Goal: Information Seeking & Learning: Learn about a topic

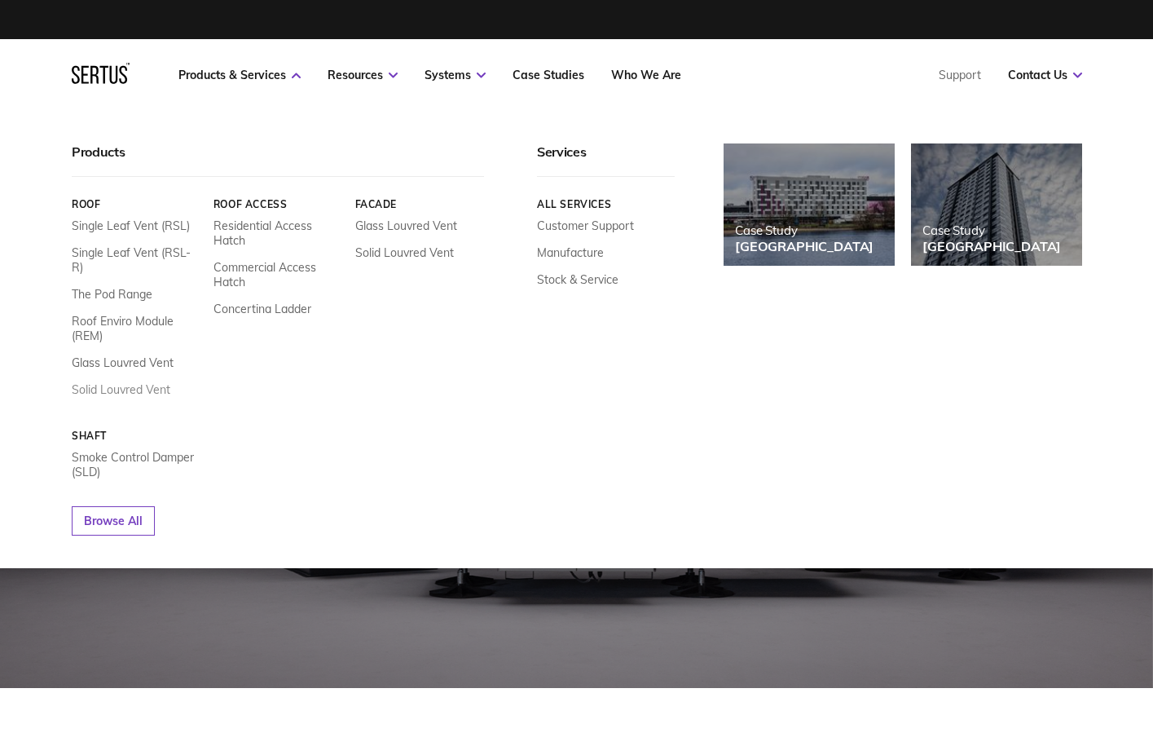
click at [134, 382] on link "Solid Louvred Vent" at bounding box center [121, 389] width 99 height 15
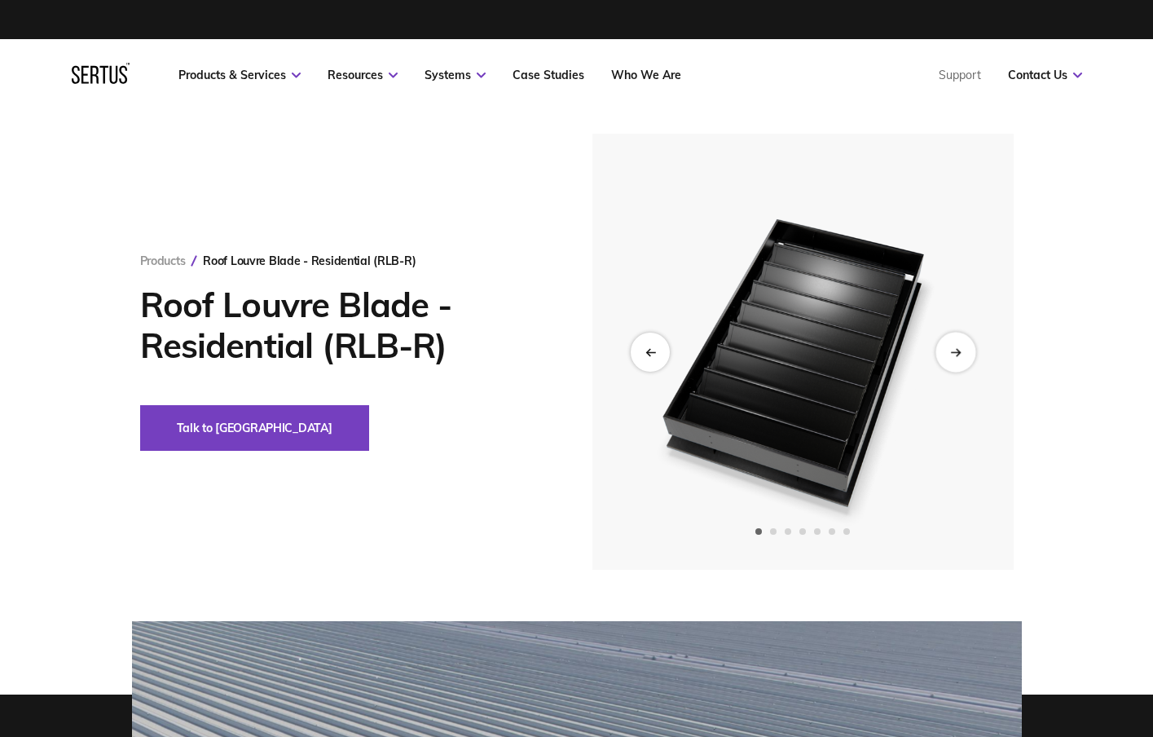
click at [959, 355] on icon "Next slide" at bounding box center [955, 351] width 11 height 9
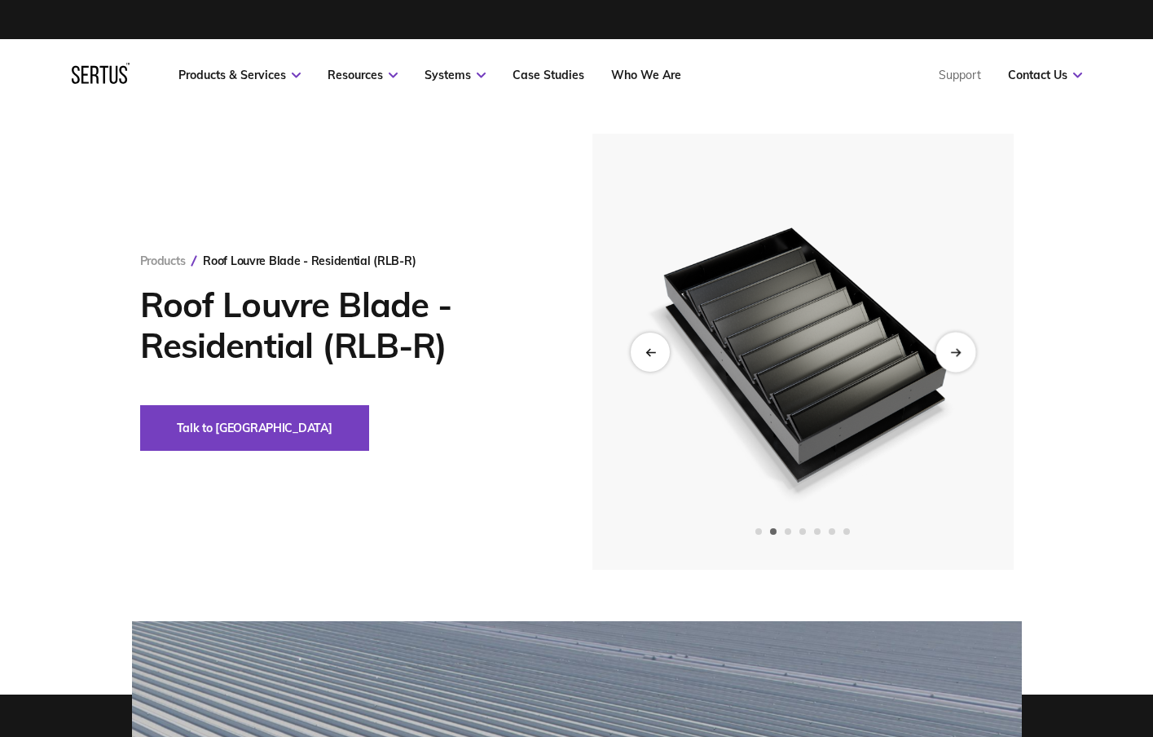
click at [959, 355] on icon "Next slide" at bounding box center [955, 351] width 11 height 9
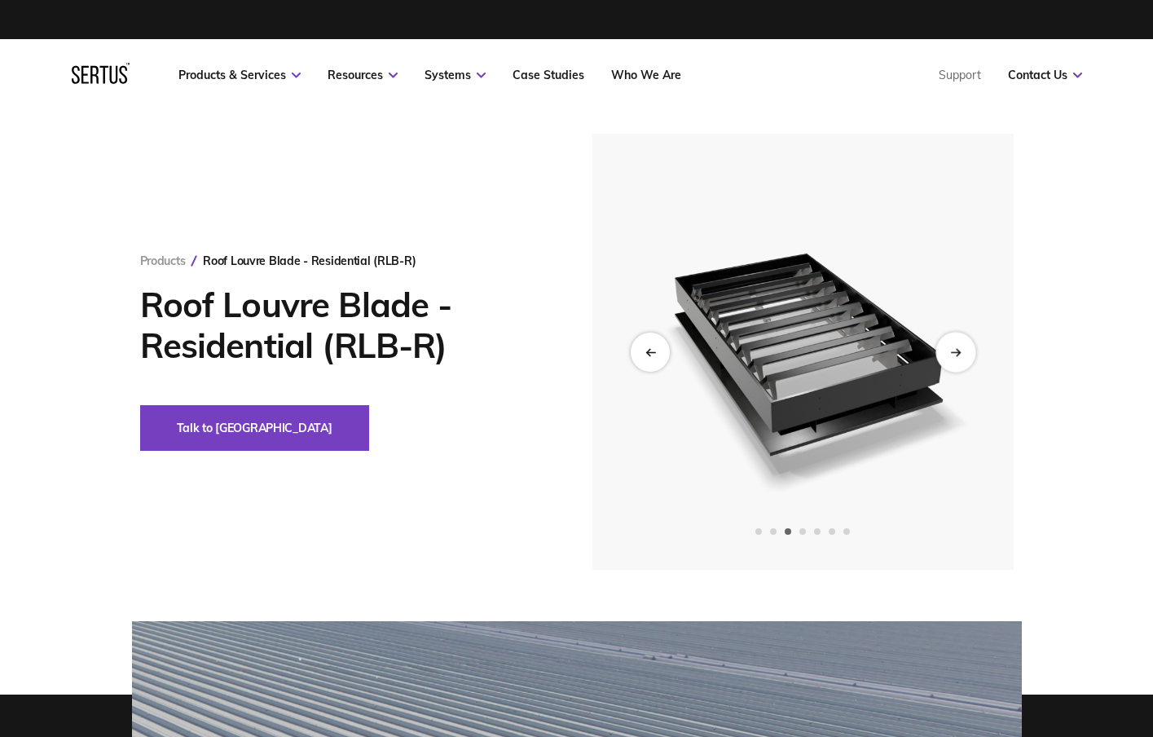
click at [959, 355] on icon "Next slide" at bounding box center [955, 351] width 11 height 9
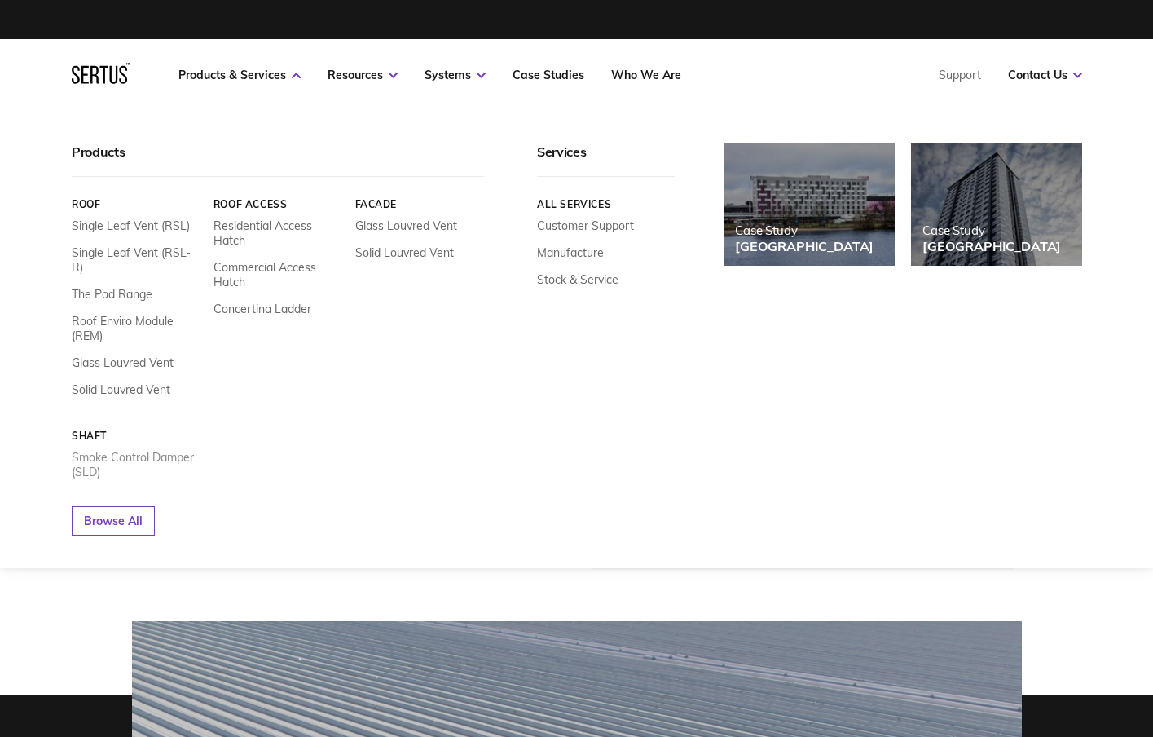
click at [150, 450] on link "Smoke Control Damper (SLD)" at bounding box center [137, 464] width 130 height 29
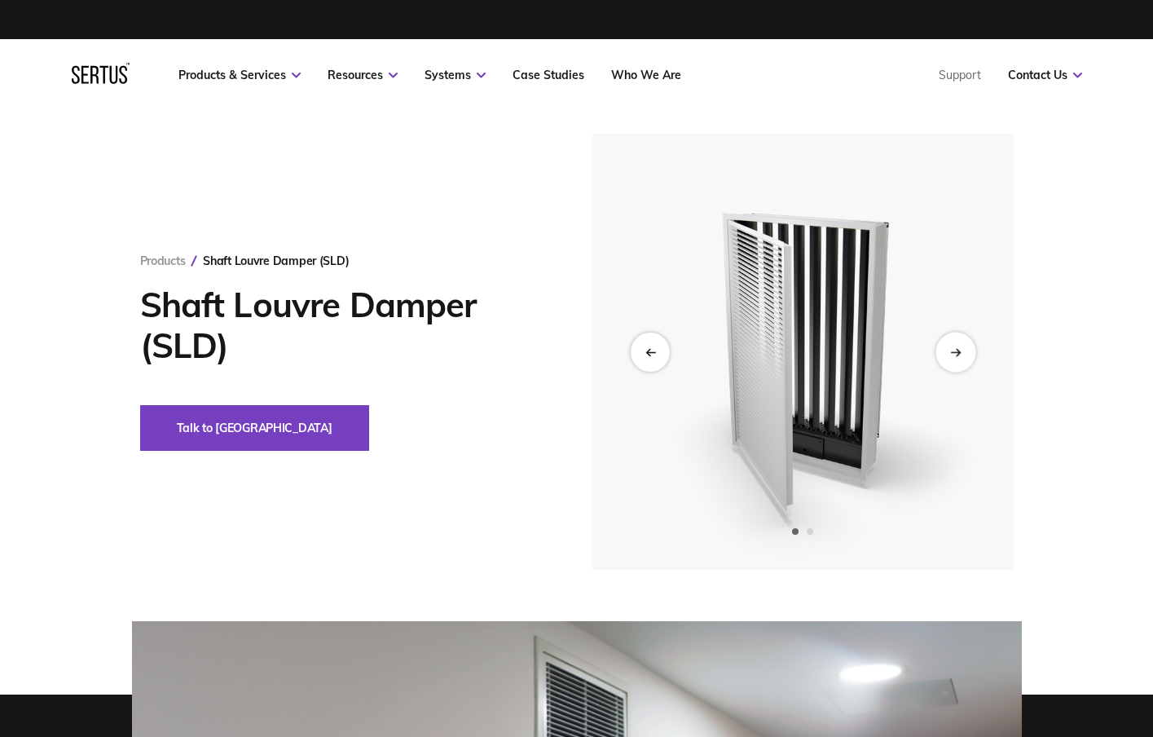
click at [964, 349] on div "Next slide" at bounding box center [955, 352] width 40 height 40
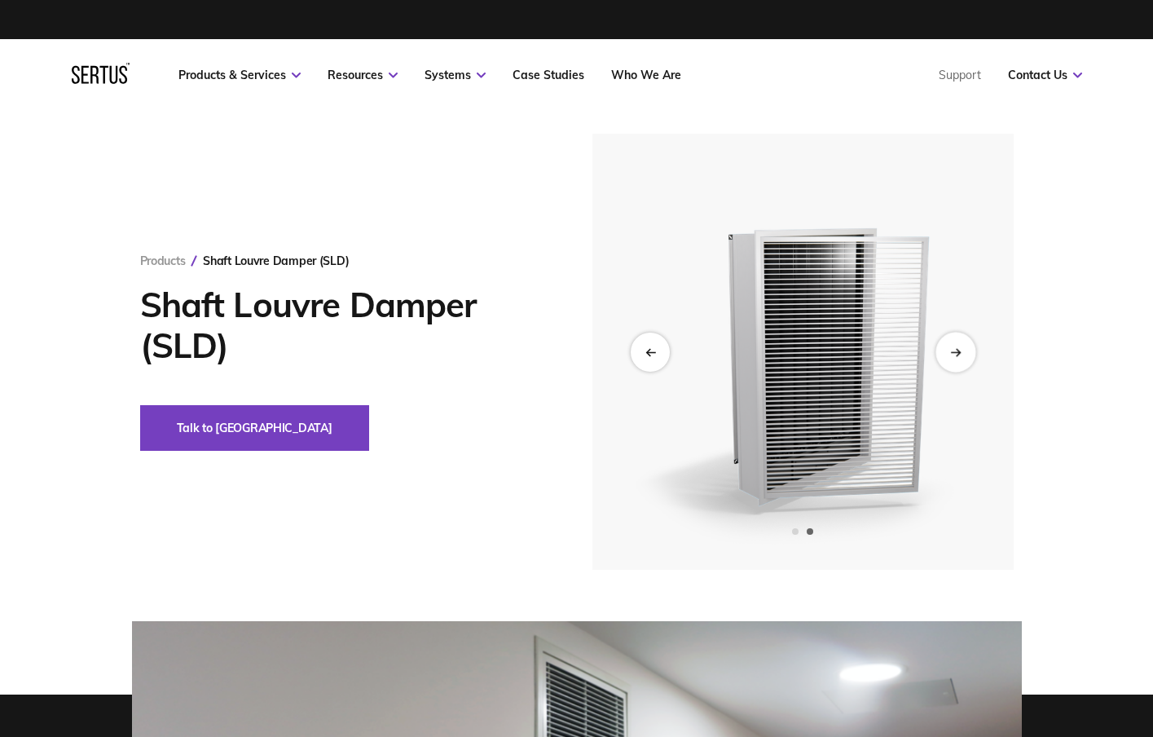
click at [964, 349] on div "Next slide" at bounding box center [955, 352] width 40 height 40
click at [956, 354] on icon "Next slide" at bounding box center [955, 351] width 11 height 9
